Goal: Task Accomplishment & Management: Manage account settings

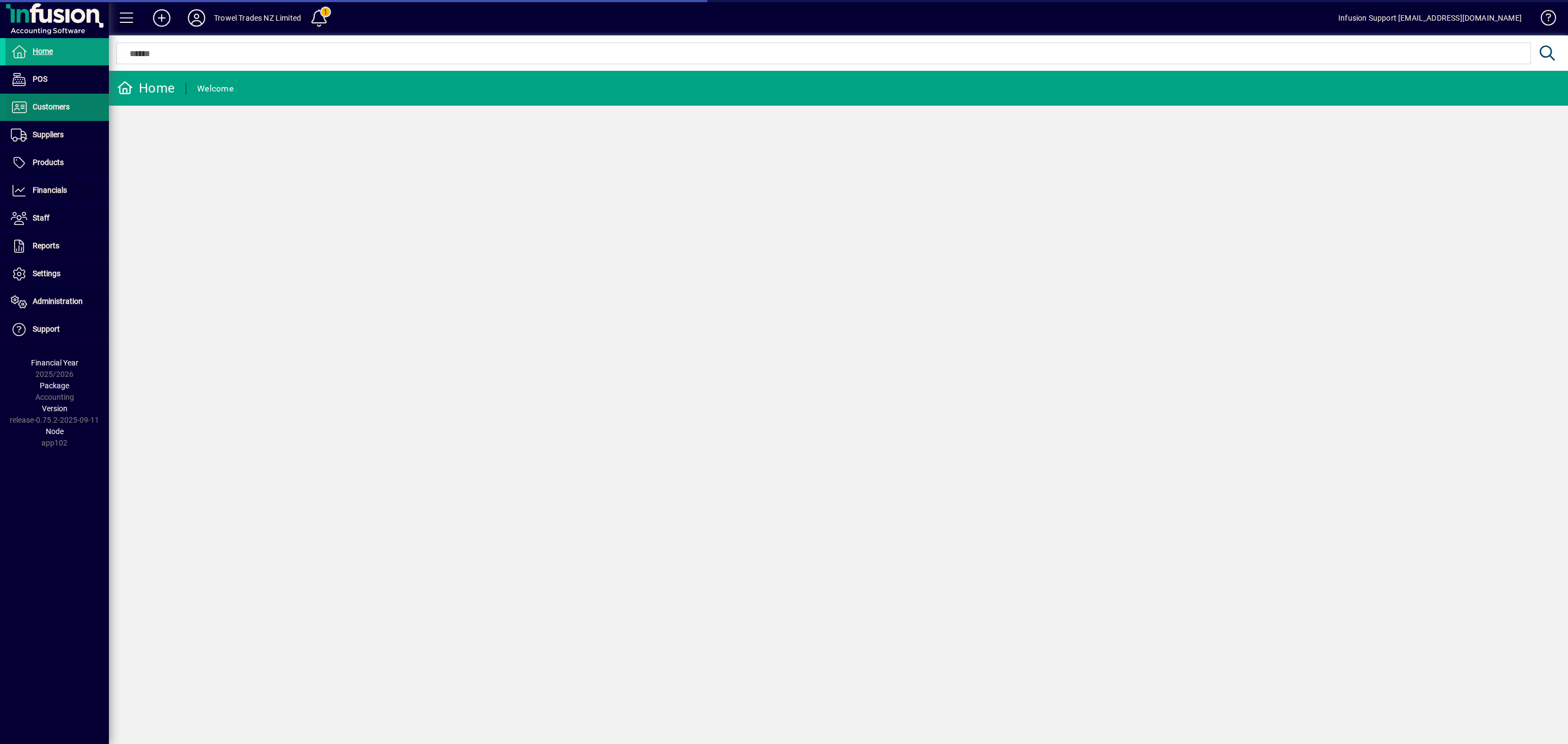
drag, startPoint x: 0, startPoint y: 0, endPoint x: 51, endPoint y: 113, distance: 124.0
click at [51, 113] on span "Customers" at bounding box center [37, 107] width 64 height 13
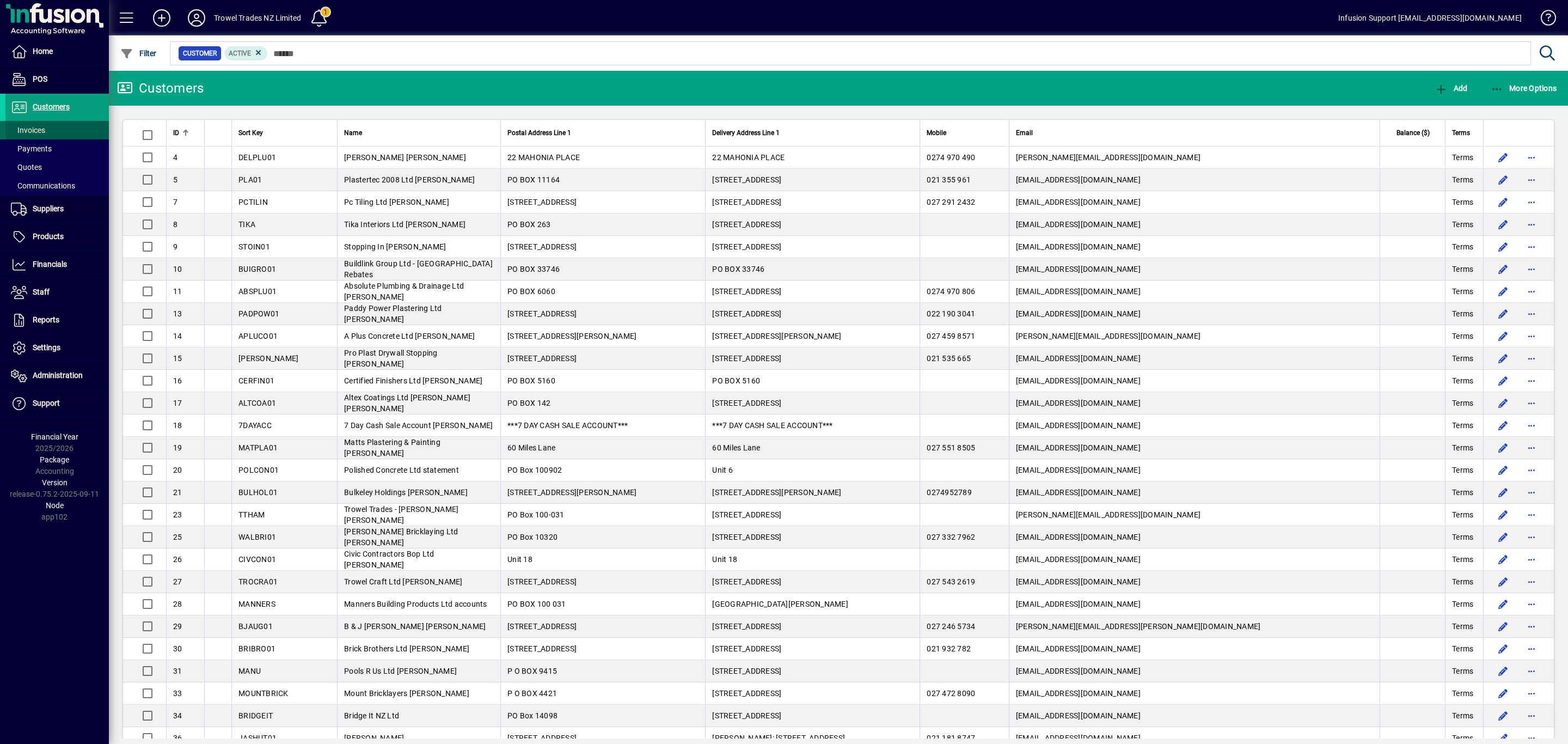
click at [40, 131] on span "Invoices" at bounding box center [27, 130] width 34 height 9
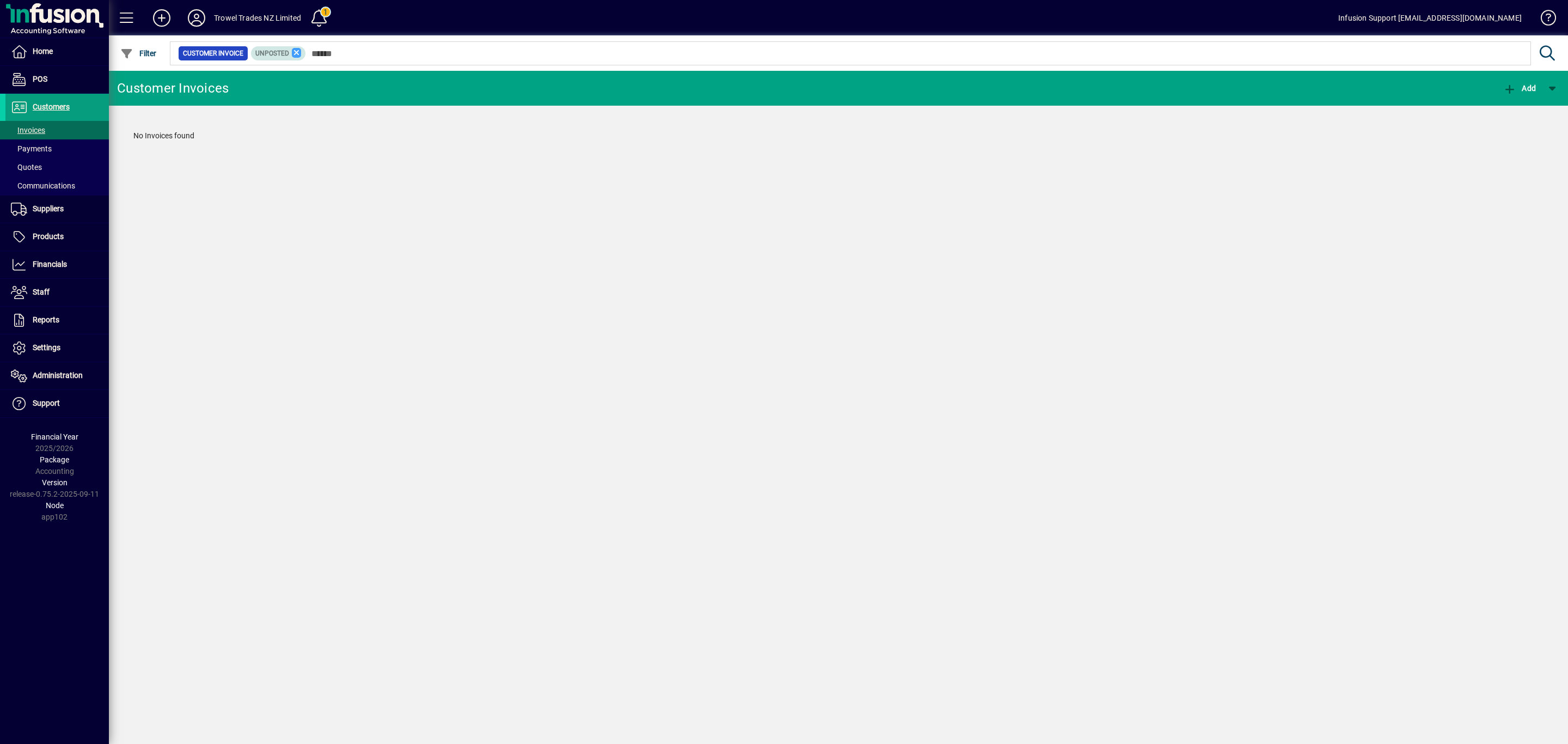
click at [298, 54] on icon at bounding box center [297, 53] width 10 height 10
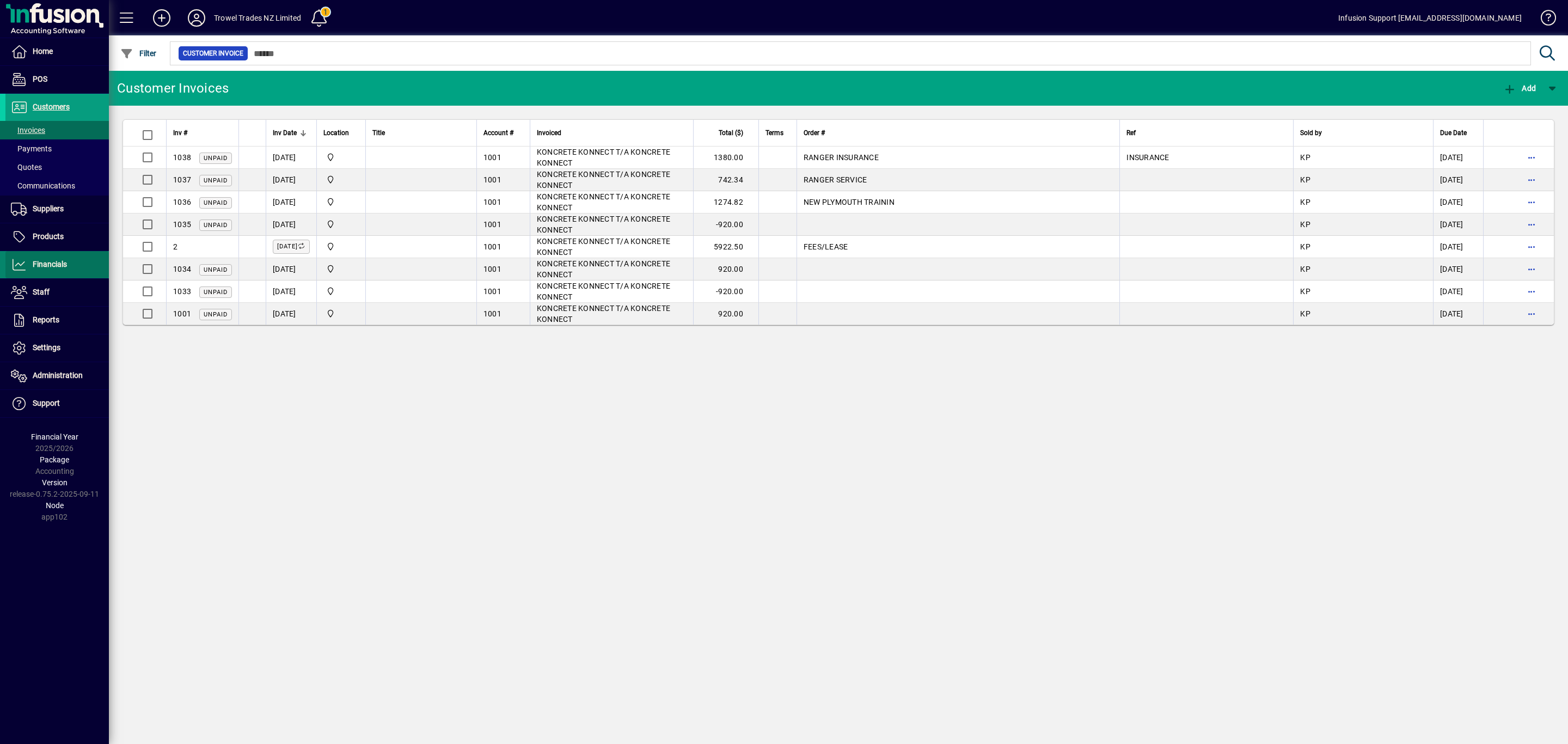
click at [58, 270] on span "Financials" at bounding box center [36, 265] width 62 height 13
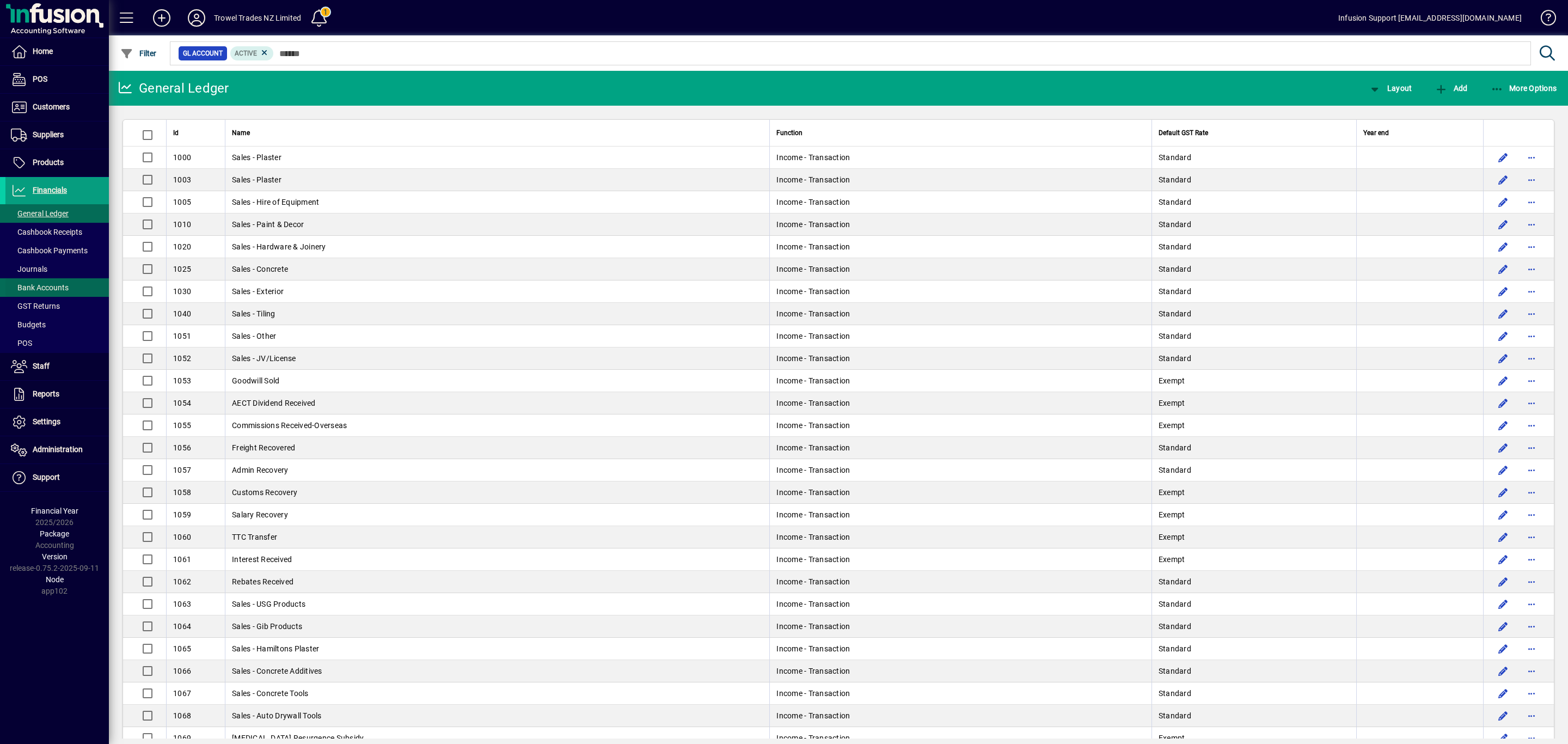
click at [44, 292] on span "Bank Accounts" at bounding box center [40, 287] width 58 height 9
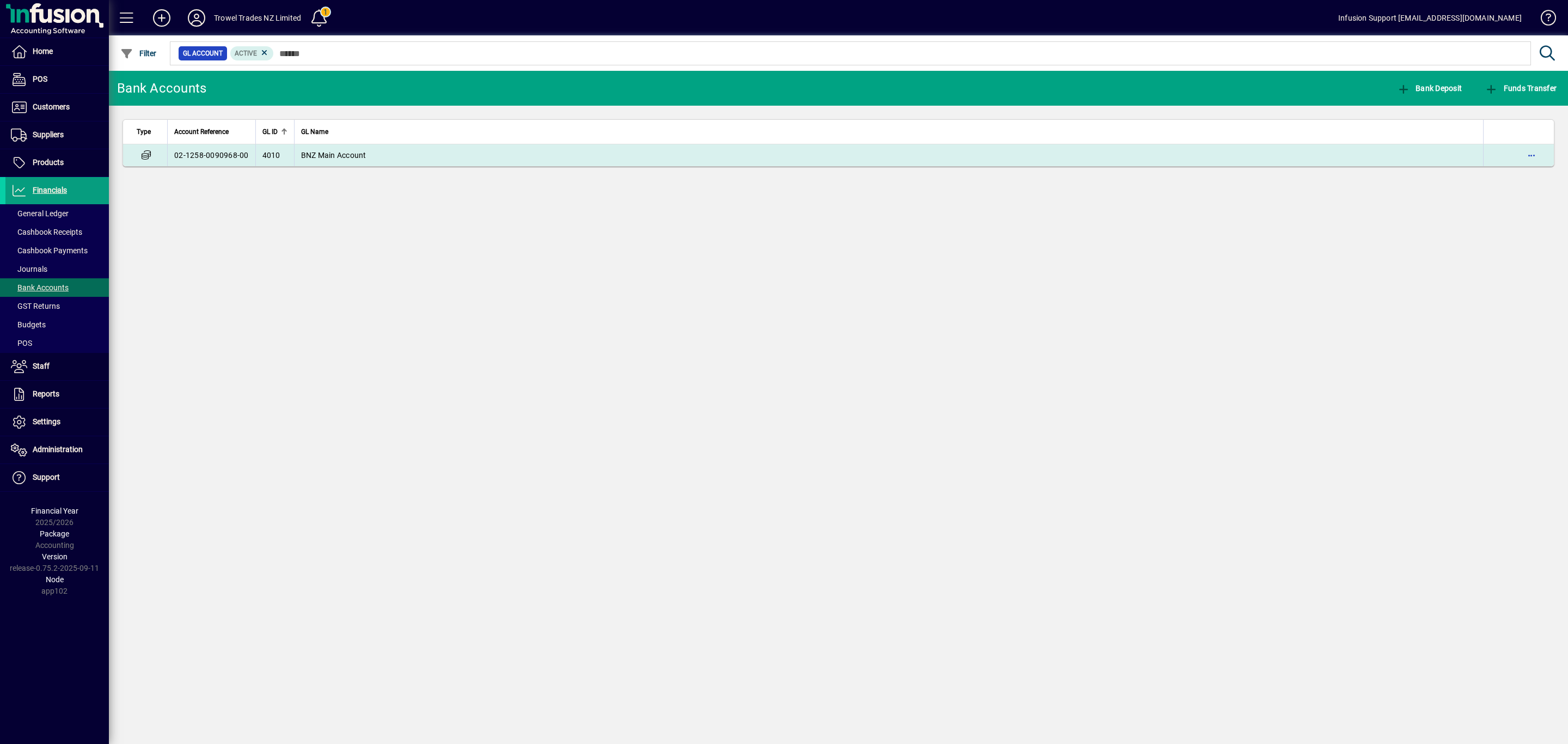
click at [303, 152] on span "BNZ Main Account" at bounding box center [334, 155] width 66 height 9
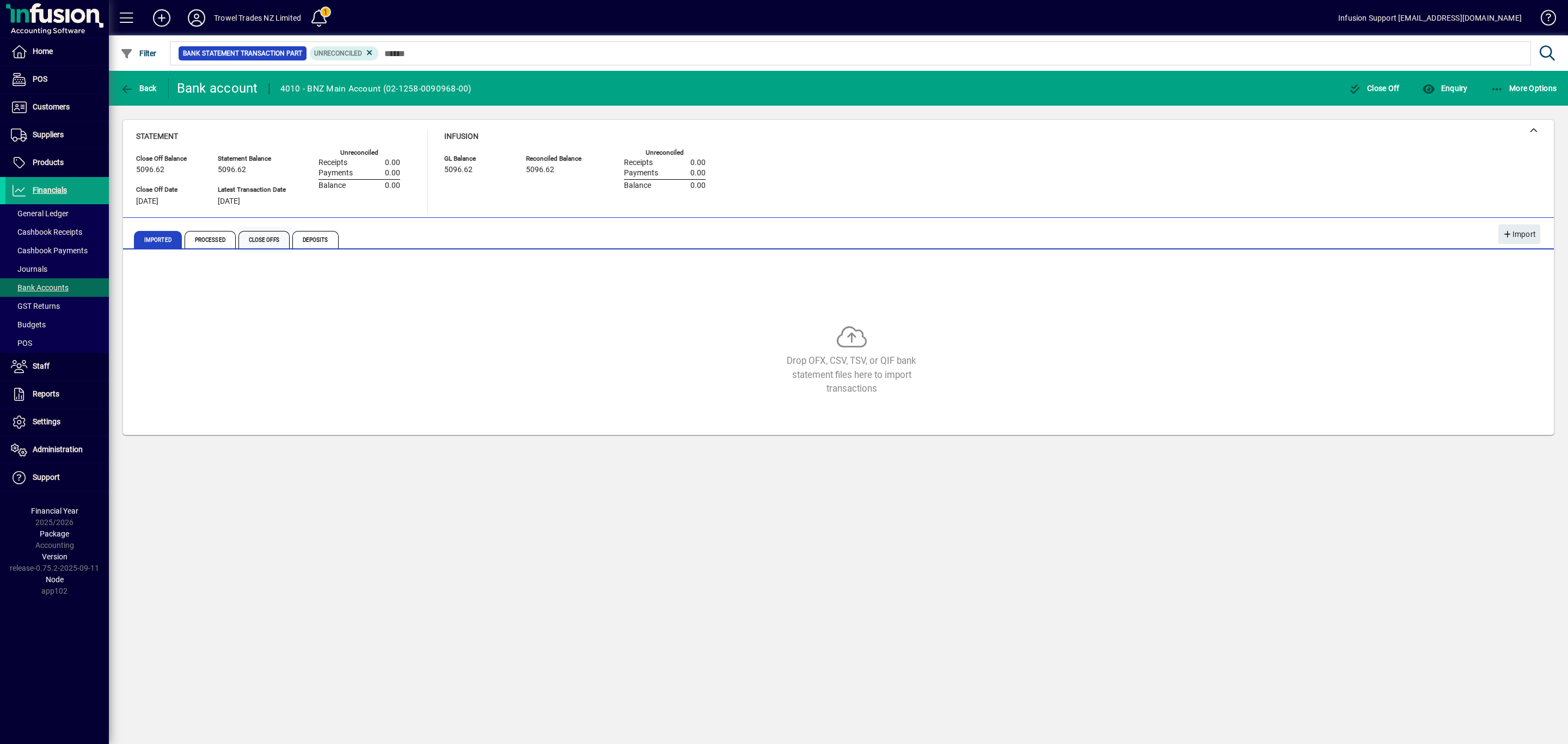
click at [275, 243] on span "Close Offs" at bounding box center [264, 240] width 51 height 17
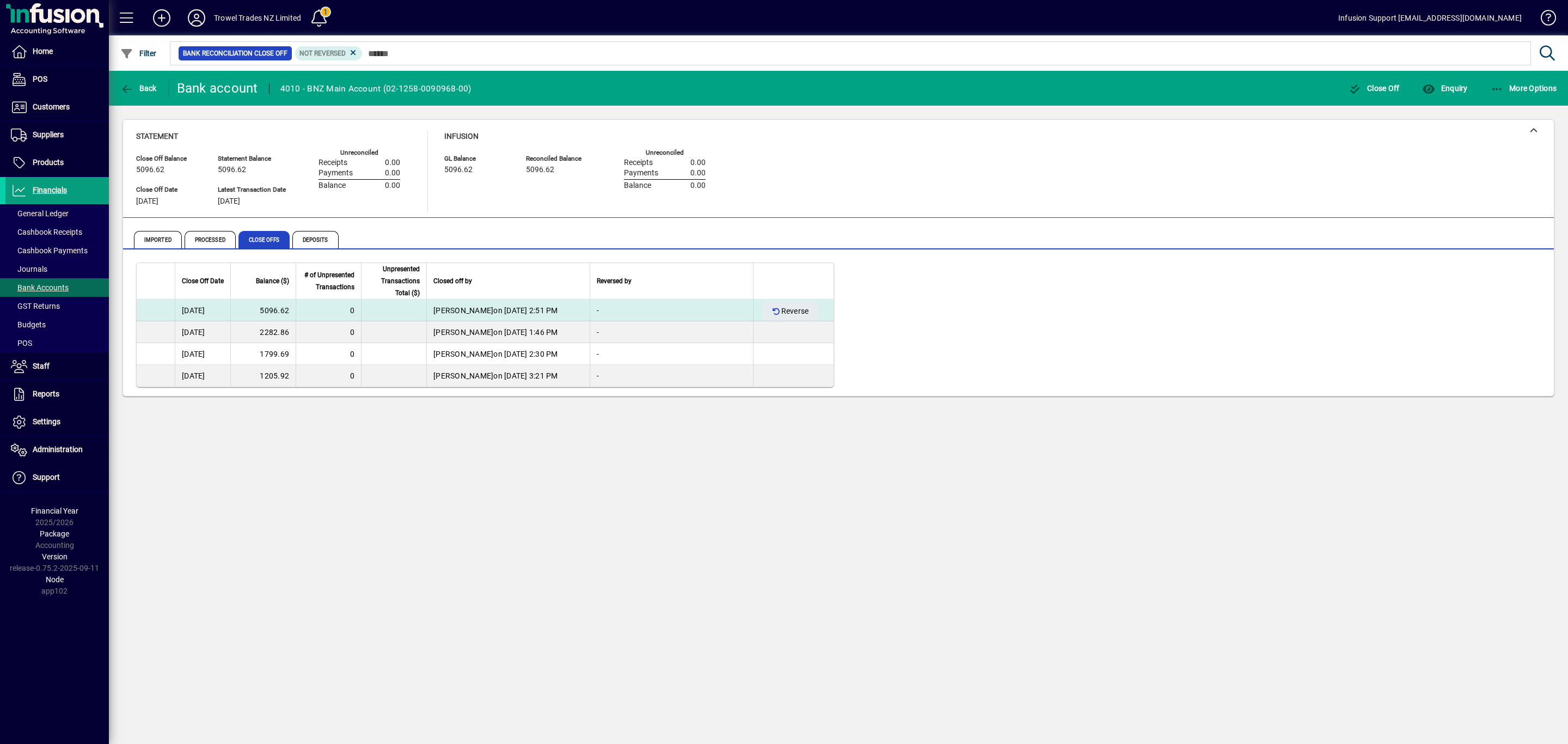
click at [564, 305] on td "Kathryn Parris on 13/08/2025 at 2:51 PM" at bounding box center [508, 310] width 163 height 22
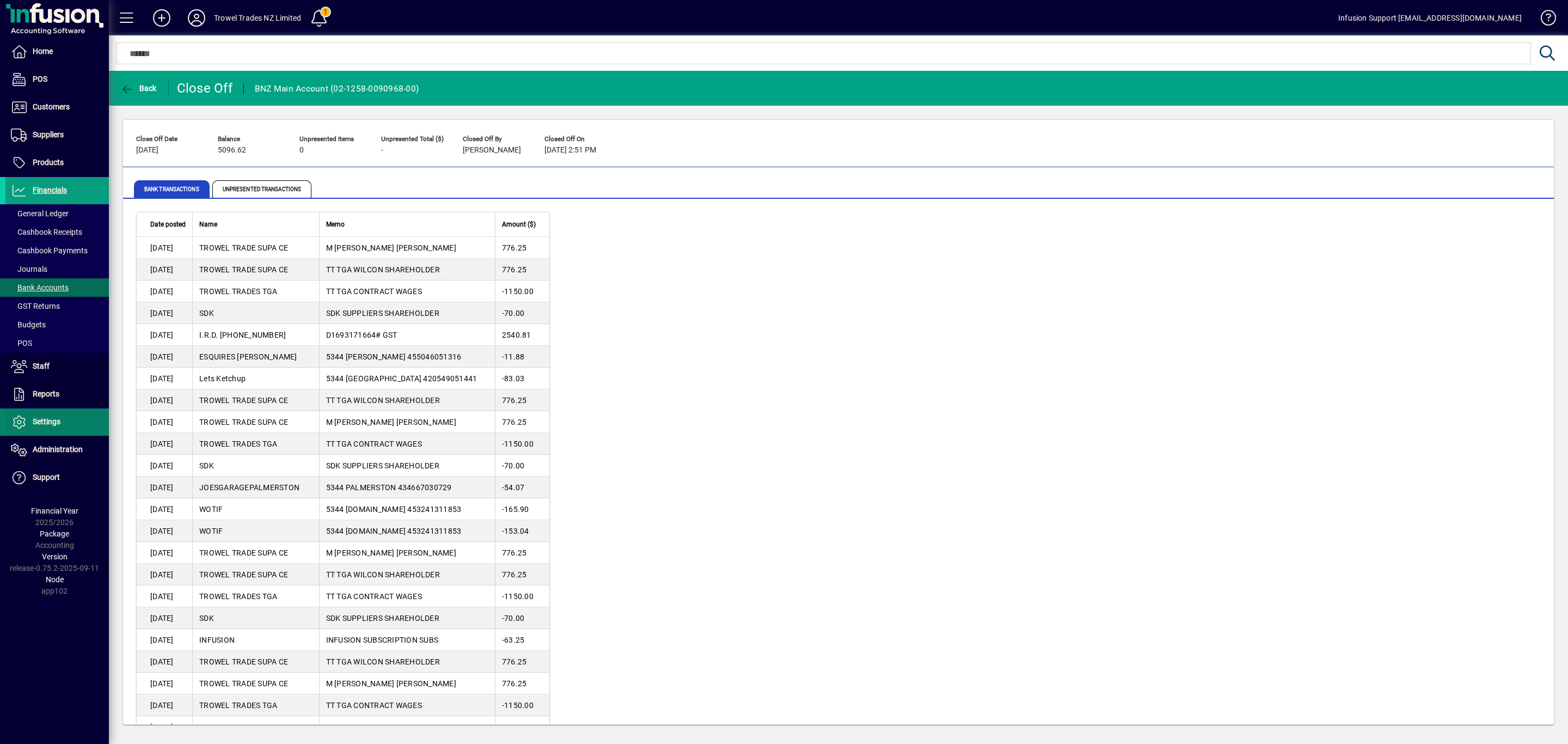
click at [37, 417] on span at bounding box center [57, 422] width 103 height 26
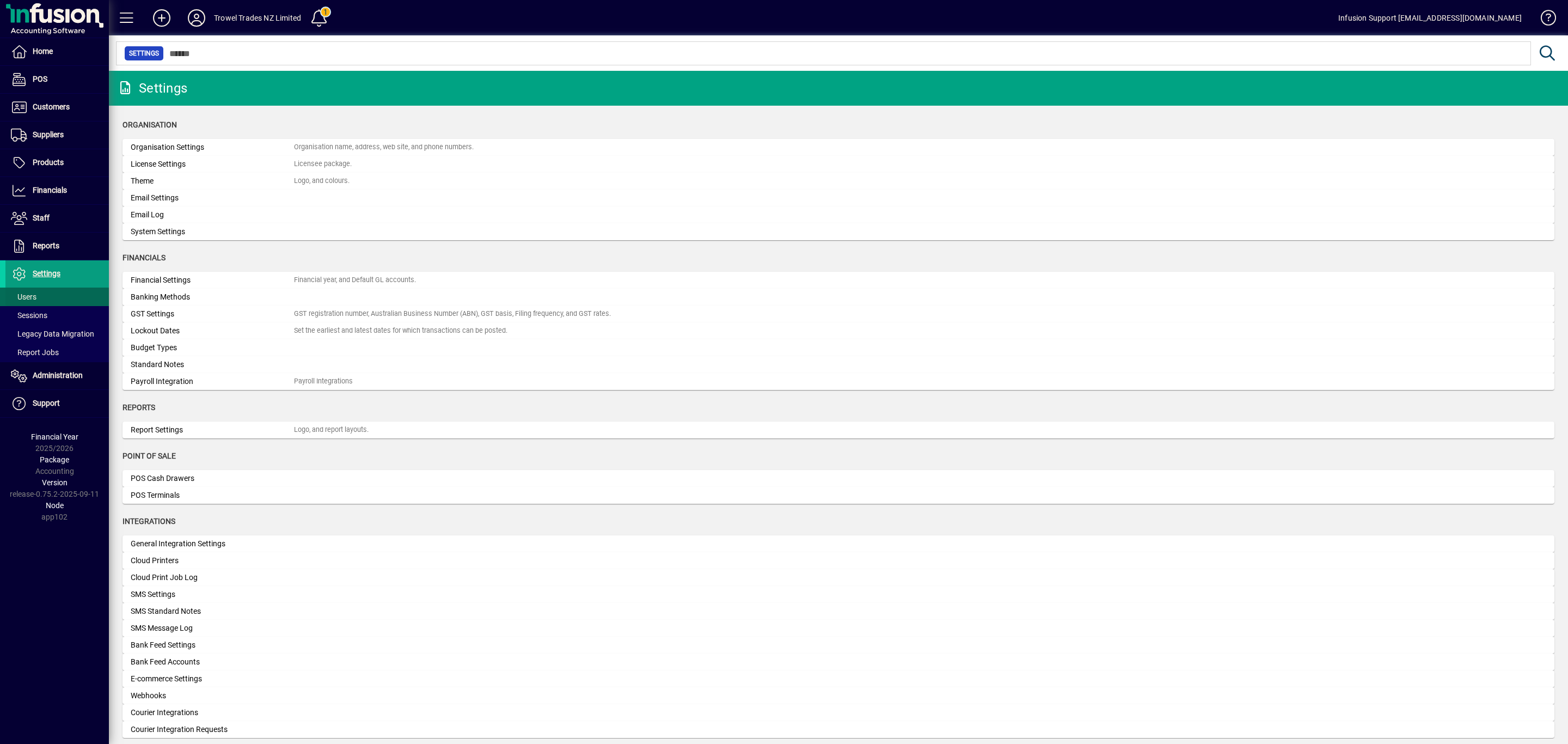
click at [46, 295] on span at bounding box center [57, 297] width 103 height 26
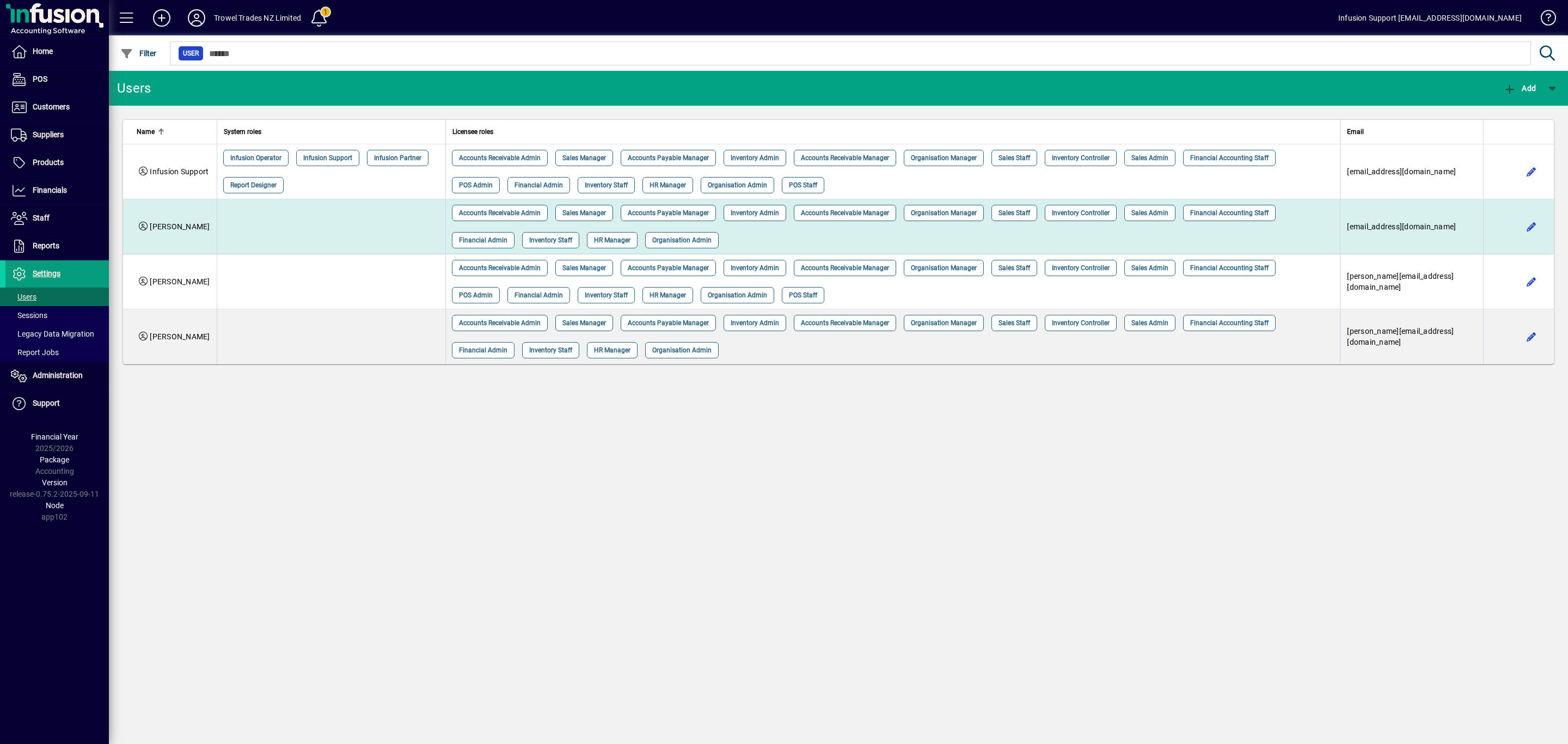
click at [1442, 230] on span "accounts.tauranga@troweltrades.co.nz" at bounding box center [1401, 226] width 109 height 9
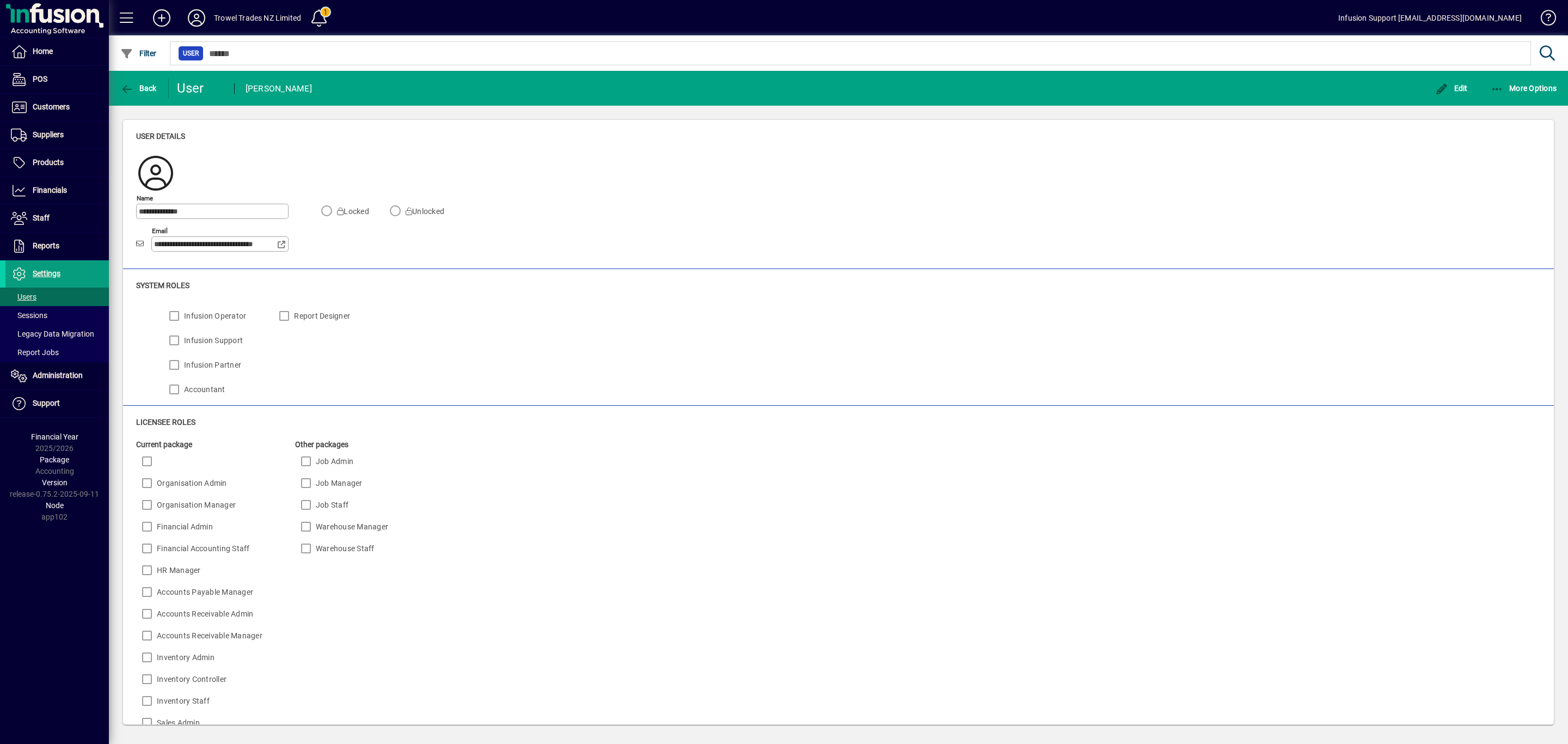
drag, startPoint x: 161, startPoint y: 246, endPoint x: 165, endPoint y: 244, distance: 4.5
click at [161, 246] on input "**********" at bounding box center [216, 244] width 123 height 9
click at [137, 84] on span "Back" at bounding box center [139, 88] width 36 height 9
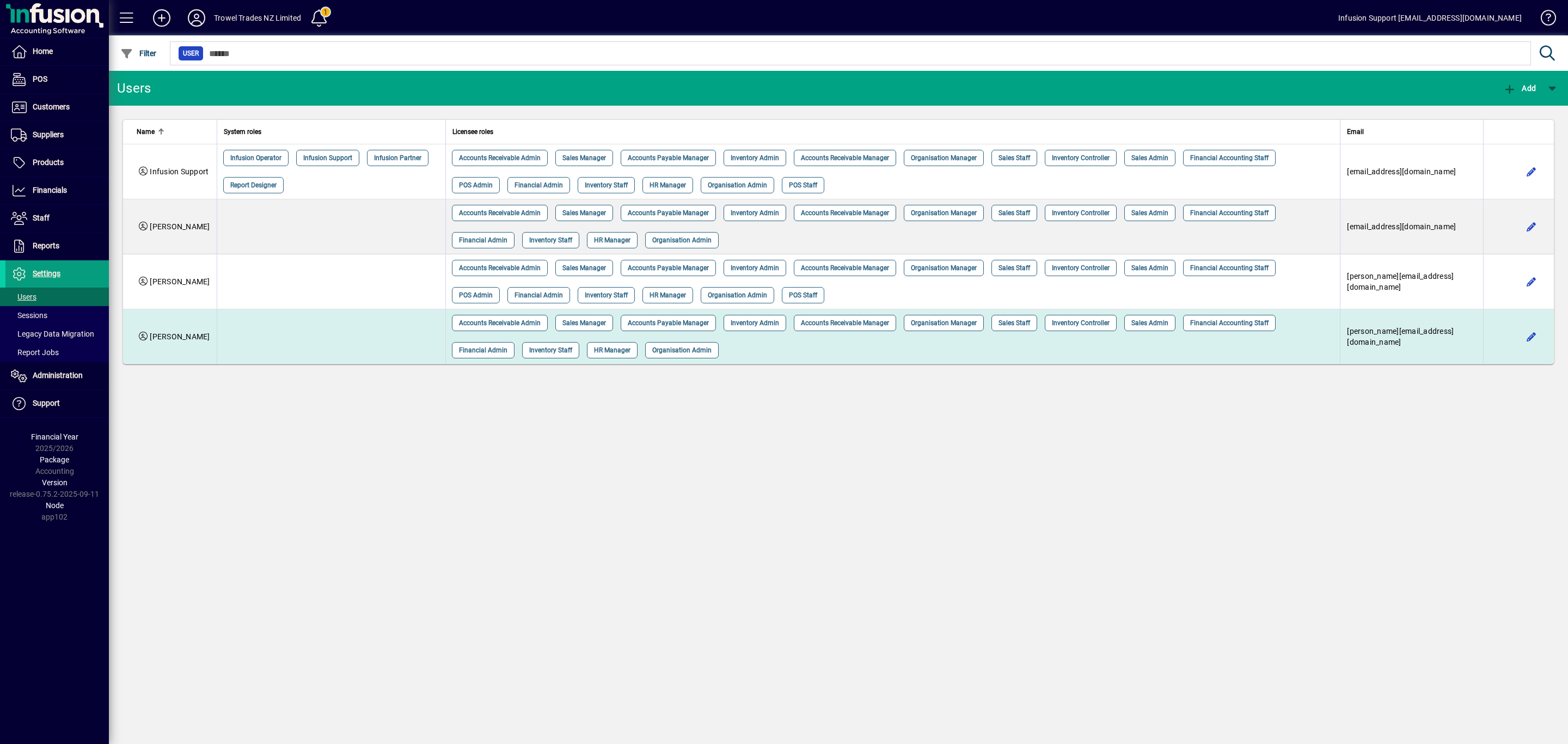
click at [299, 346] on td at bounding box center [331, 336] width 228 height 54
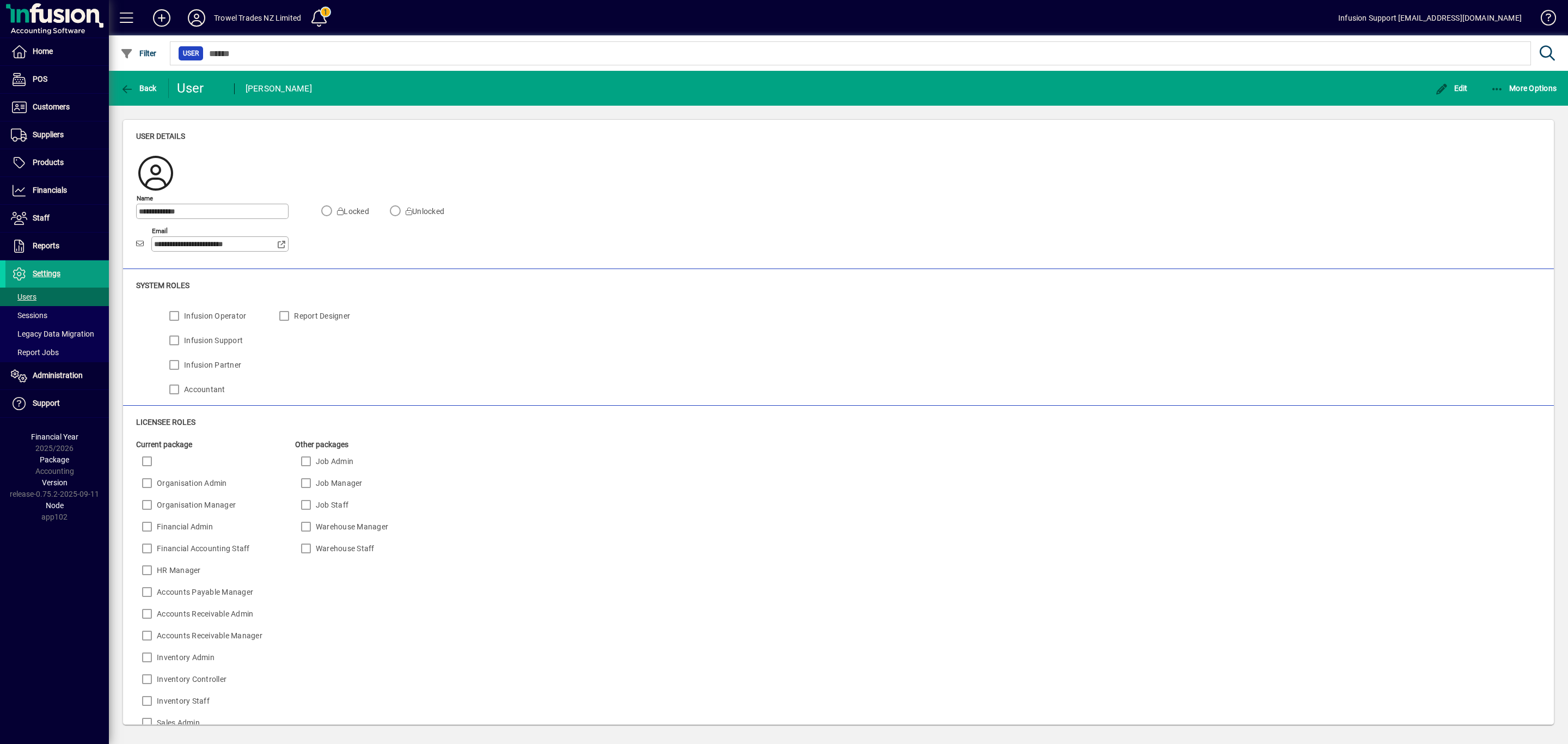
drag, startPoint x: 257, startPoint y: 240, endPoint x: -44, endPoint y: 206, distance: 302.9
click at [0, 206] on html "**********" at bounding box center [784, 372] width 1568 height 744
click at [136, 86] on span "Back" at bounding box center [139, 88] width 36 height 9
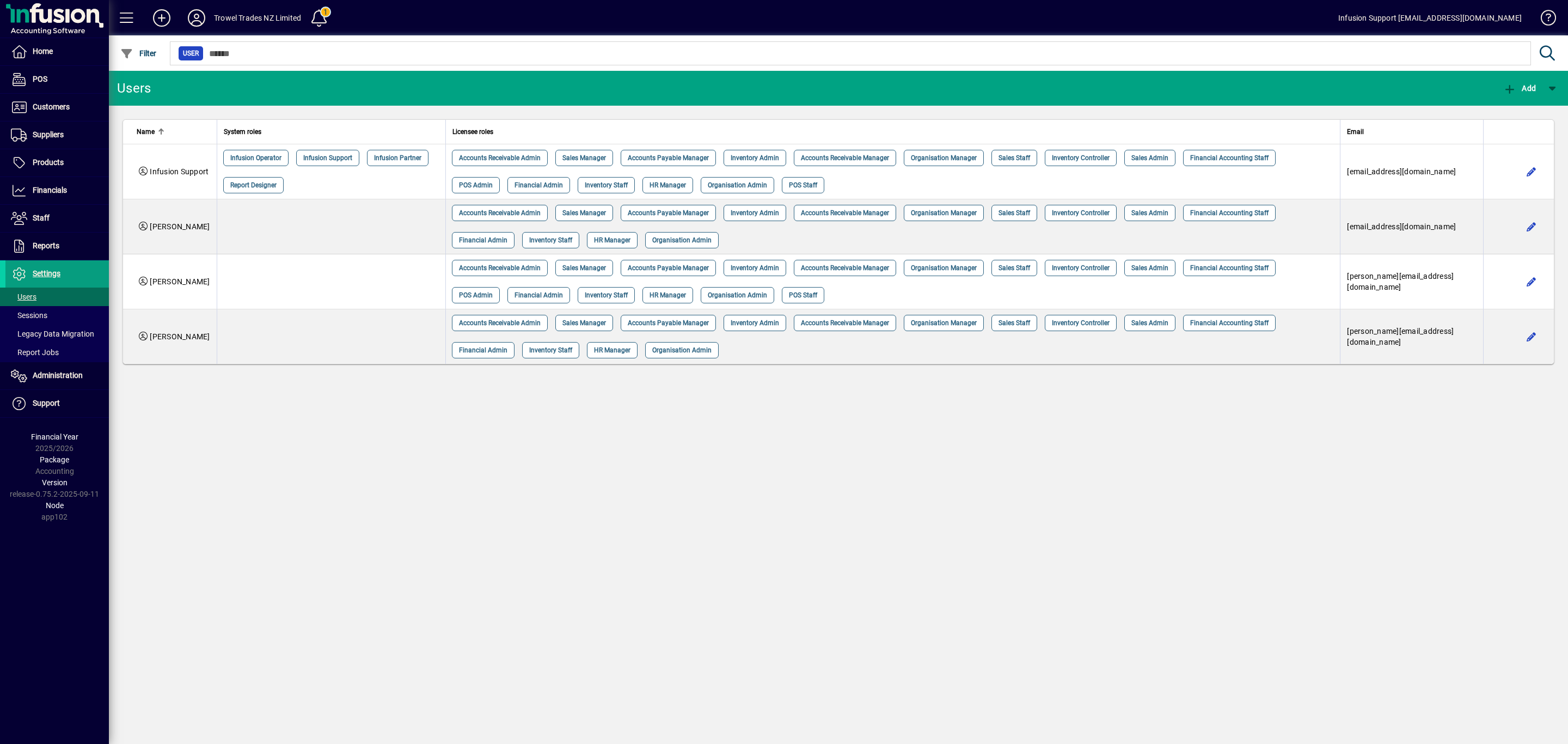
drag, startPoint x: 866, startPoint y: 498, endPoint x: 804, endPoint y: 492, distance: 62.3
click at [840, 497] on div "Users Add Name System roles Licensee roles Email Infusion Support Infusion Oper…" at bounding box center [838, 407] width 1459 height 673
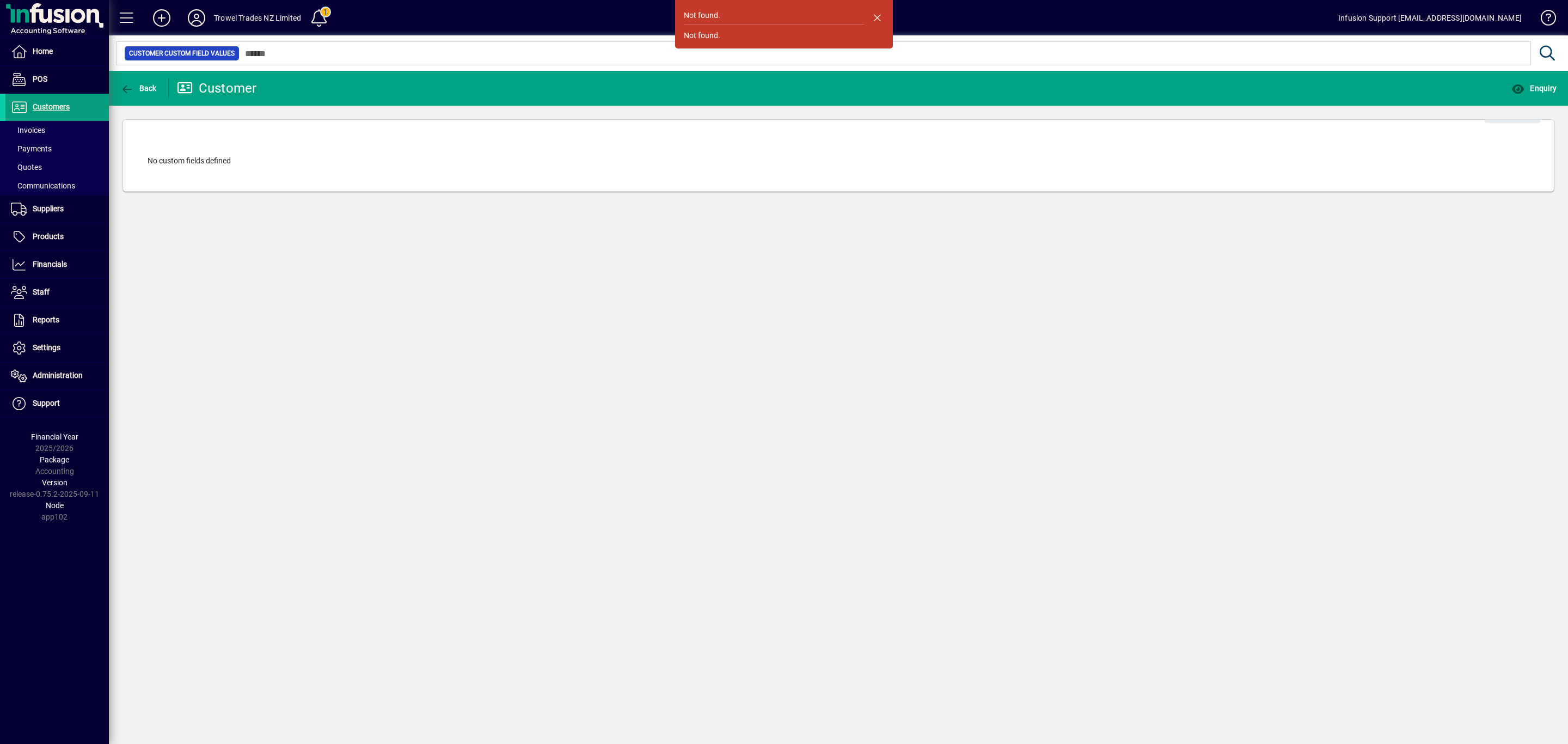
drag, startPoint x: 264, startPoint y: 414, endPoint x: 232, endPoint y: 238, distance: 178.9
click at [253, 342] on div "Not found. Not found. Back Customer Enquiry Settings No custom fields defined" at bounding box center [838, 407] width 1459 height 673
click at [194, 15] on icon at bounding box center [196, 18] width 22 height 17
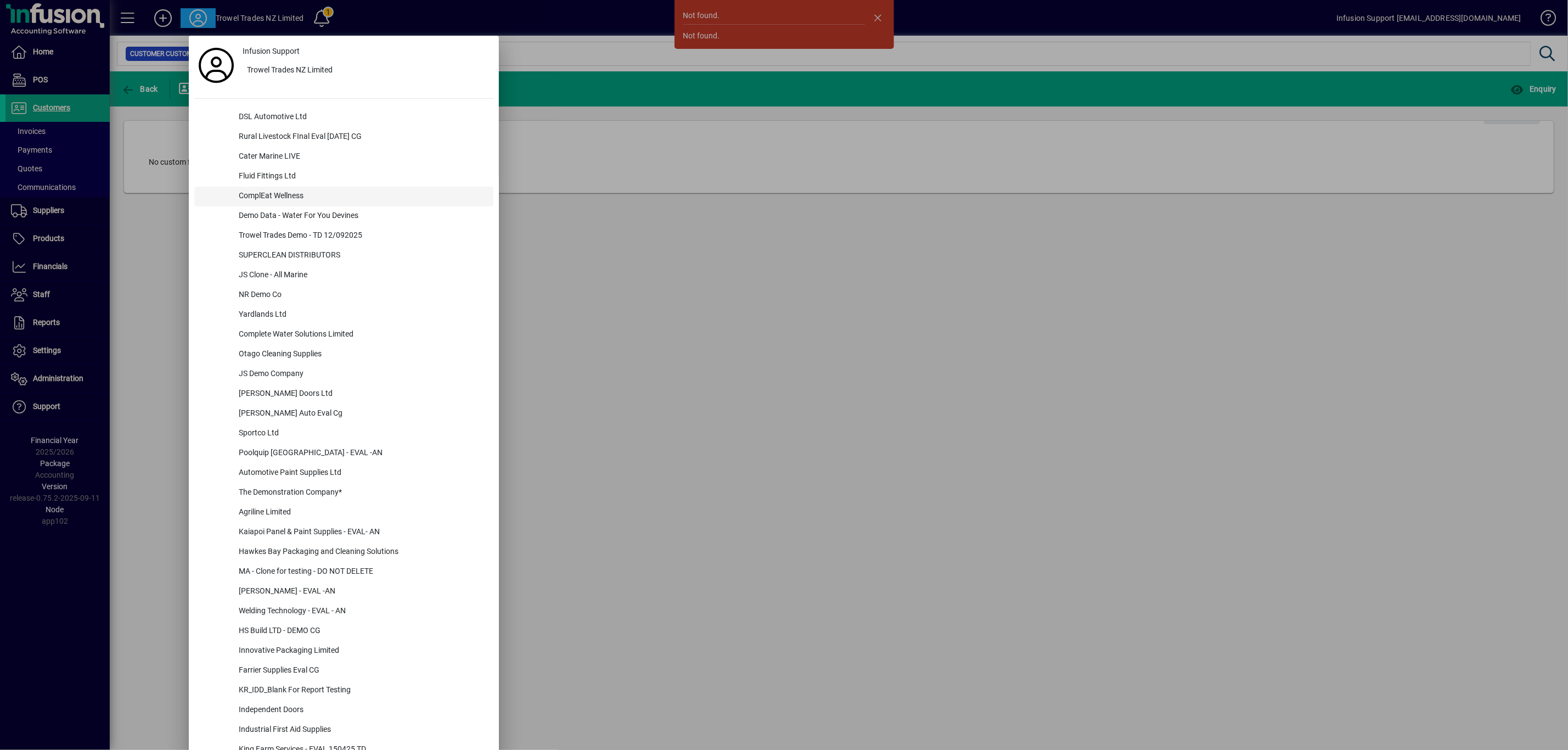
click at [300, 193] on div "ComplEat Wellness" at bounding box center [362, 196] width 263 height 20
